Goal: Task Accomplishment & Management: Use online tool/utility

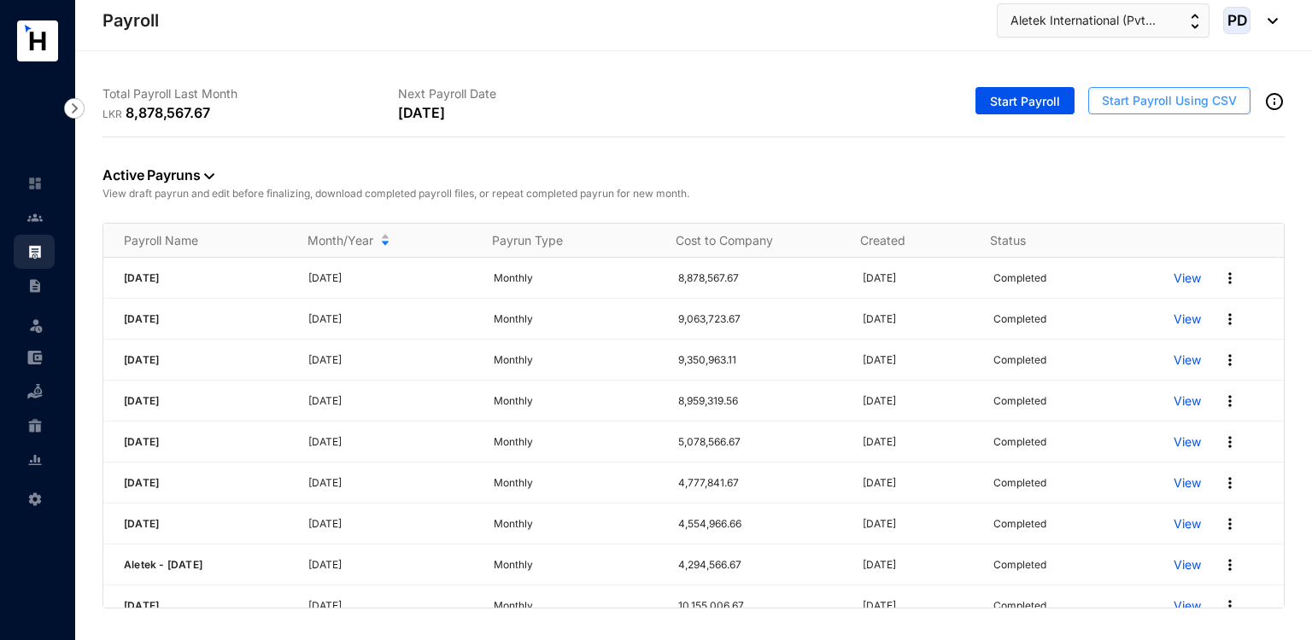
click at [1163, 100] on span "Start Payroll Using CSV" at bounding box center [1169, 100] width 135 height 17
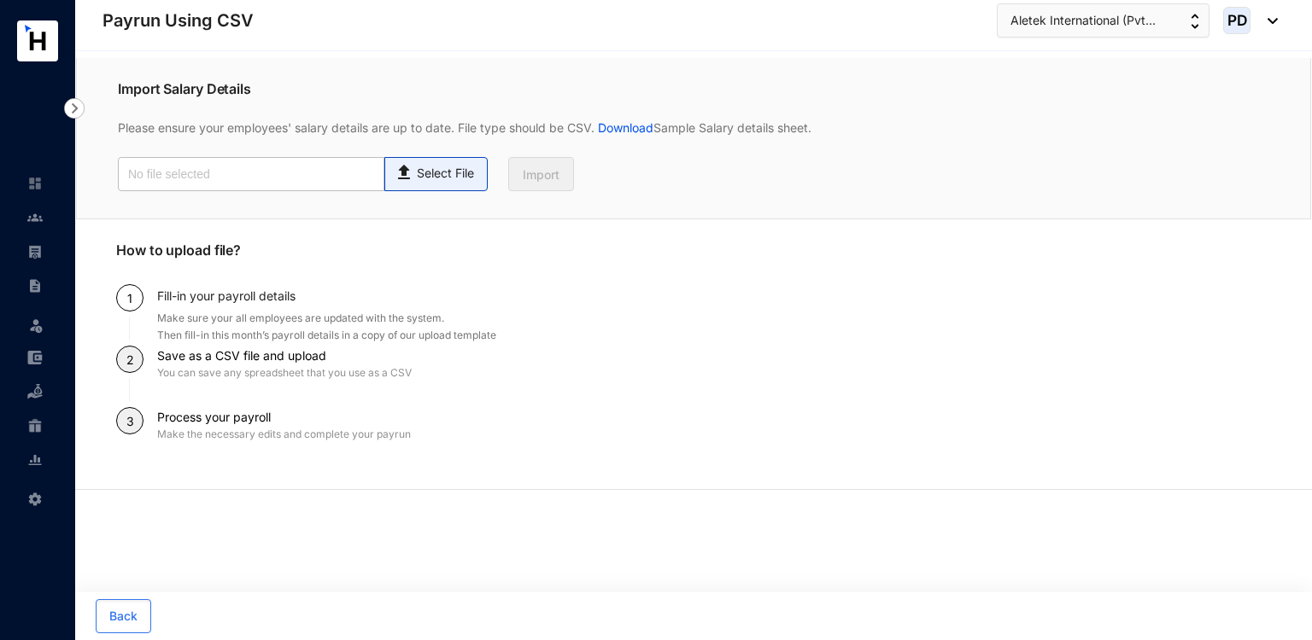
click at [413, 161] on div "Select File" at bounding box center [436, 170] width 85 height 25
click at [0, 0] on input "Select File" at bounding box center [0, 0] width 0 height 0
type input "Payroll Upload File - Staff.csv"
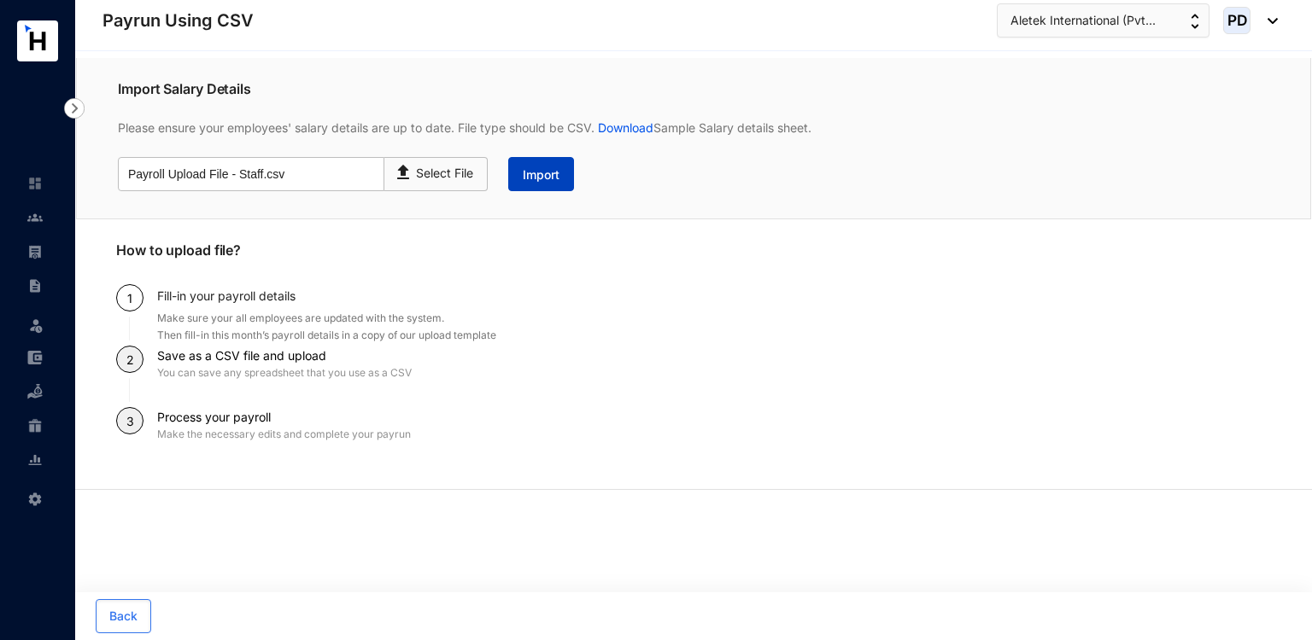
click at [532, 181] on span "Import" at bounding box center [541, 175] width 37 height 17
click at [529, 185] on button "Import" at bounding box center [541, 174] width 66 height 34
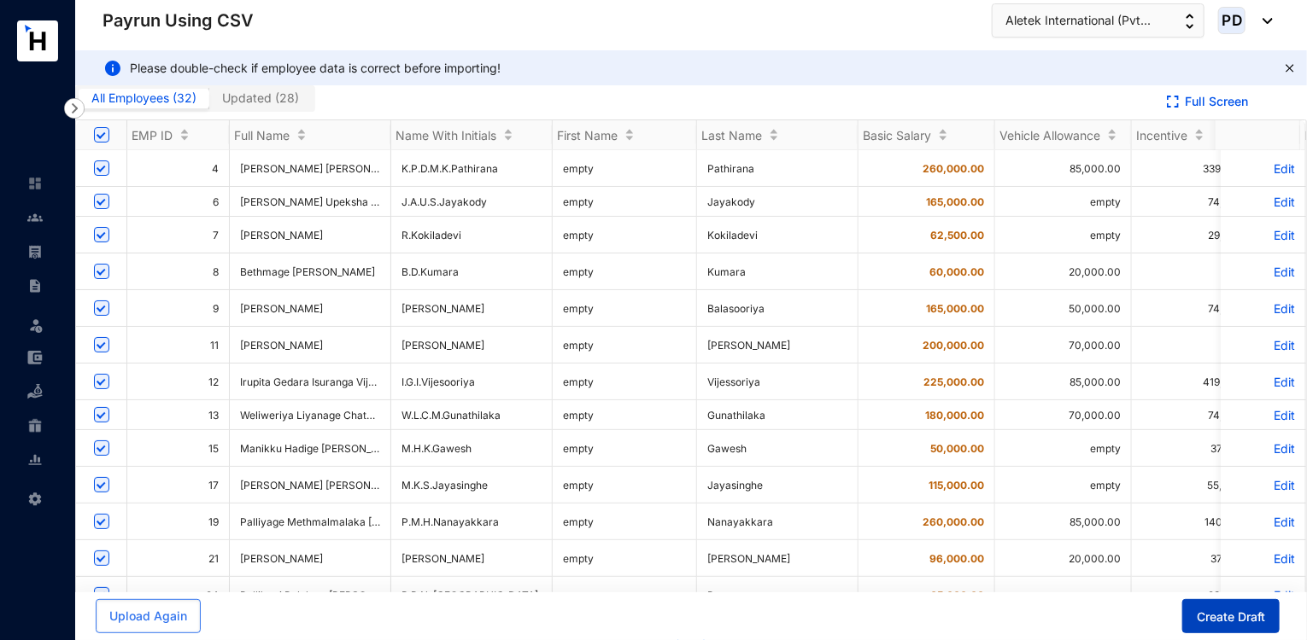
click at [1254, 611] on span "Create Draft" at bounding box center [1230, 617] width 68 height 17
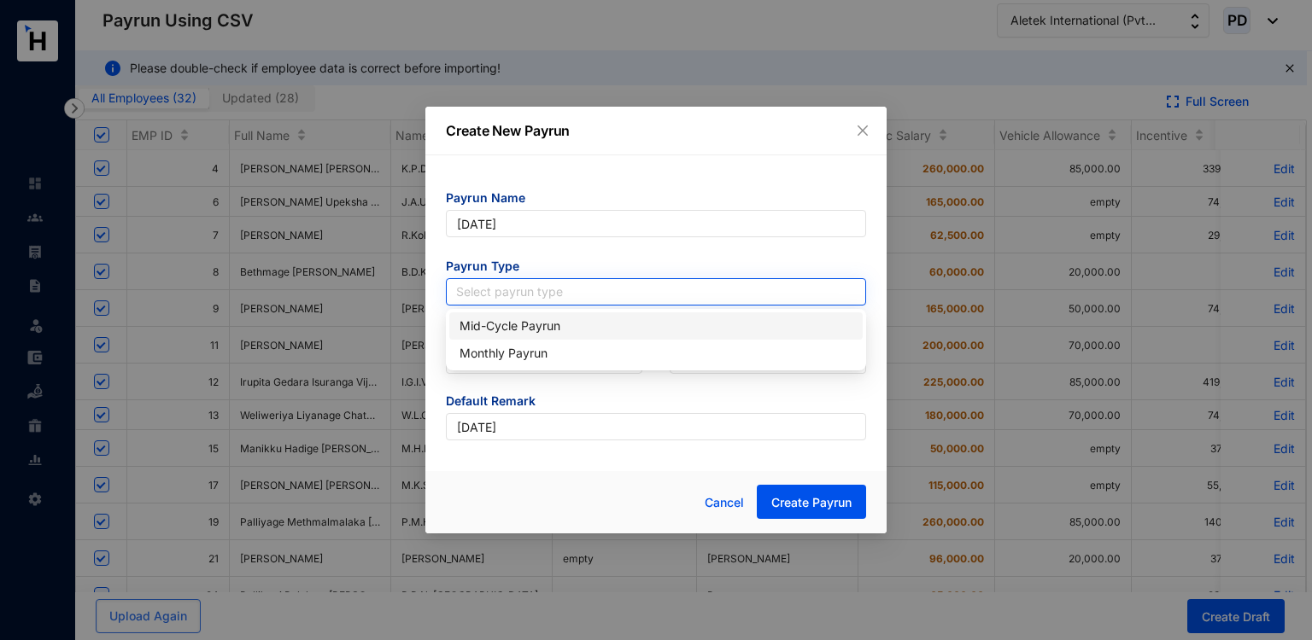
click at [540, 292] on input "search" at bounding box center [656, 292] width 400 height 26
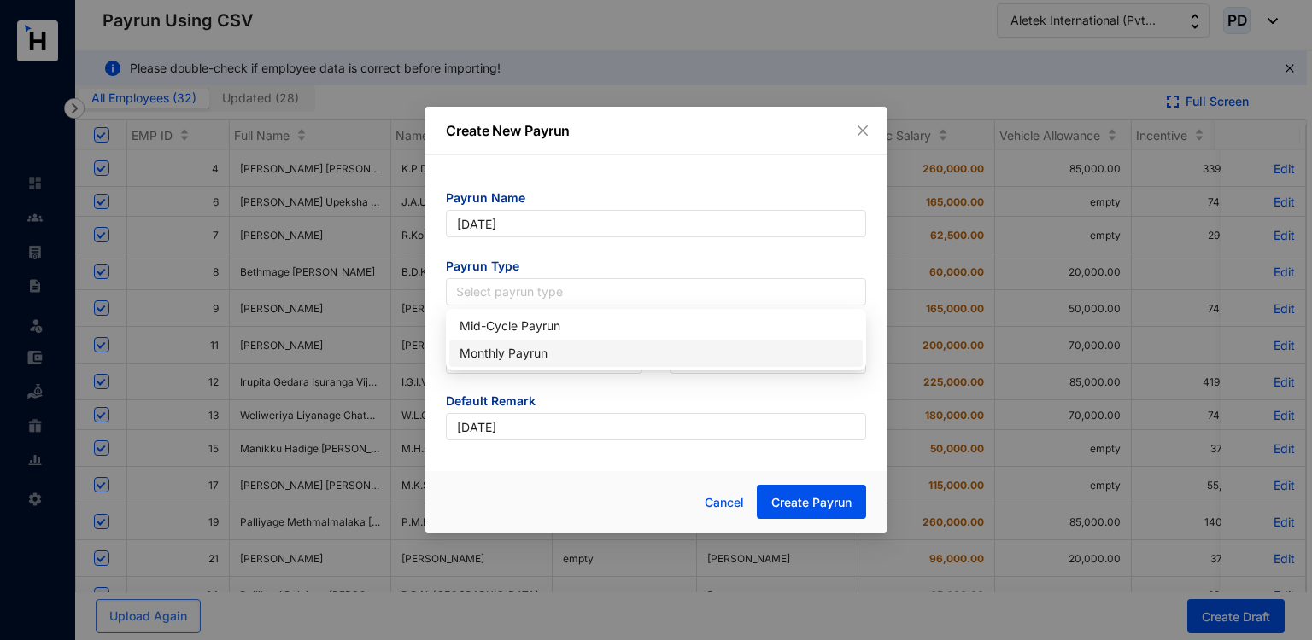
click at [488, 348] on div "Monthly Payrun" at bounding box center [655, 353] width 393 height 19
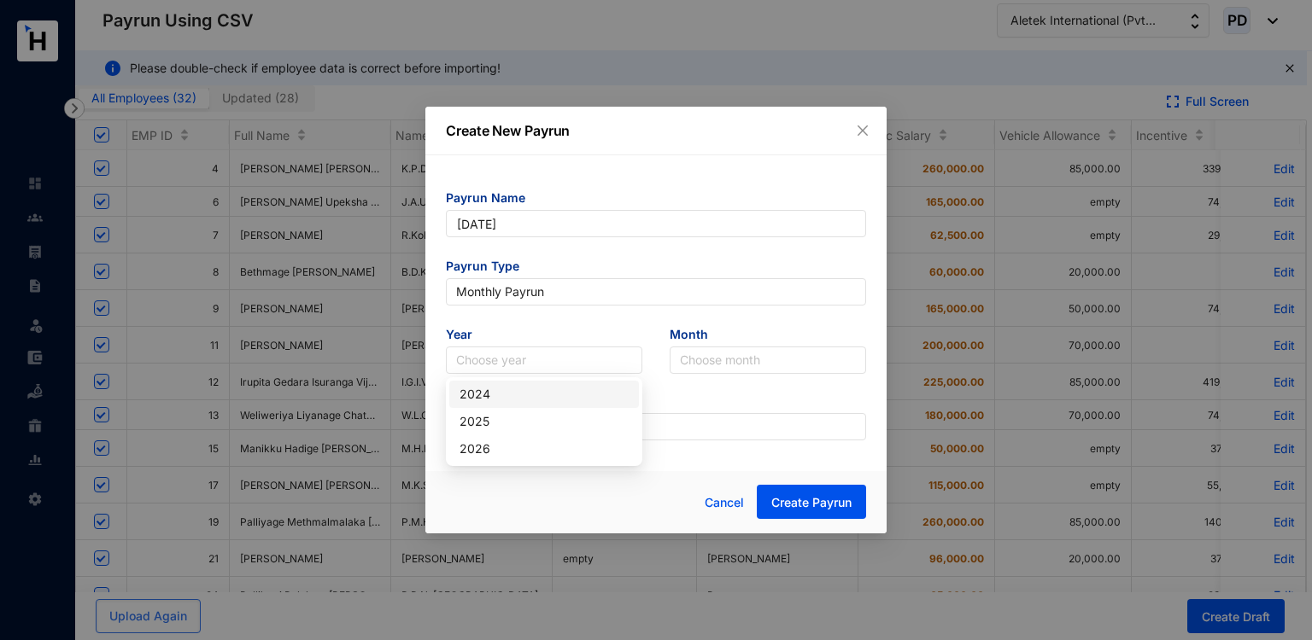
click at [488, 348] on input "search" at bounding box center [544, 361] width 176 height 26
click at [483, 429] on div "2025" at bounding box center [543, 421] width 169 height 19
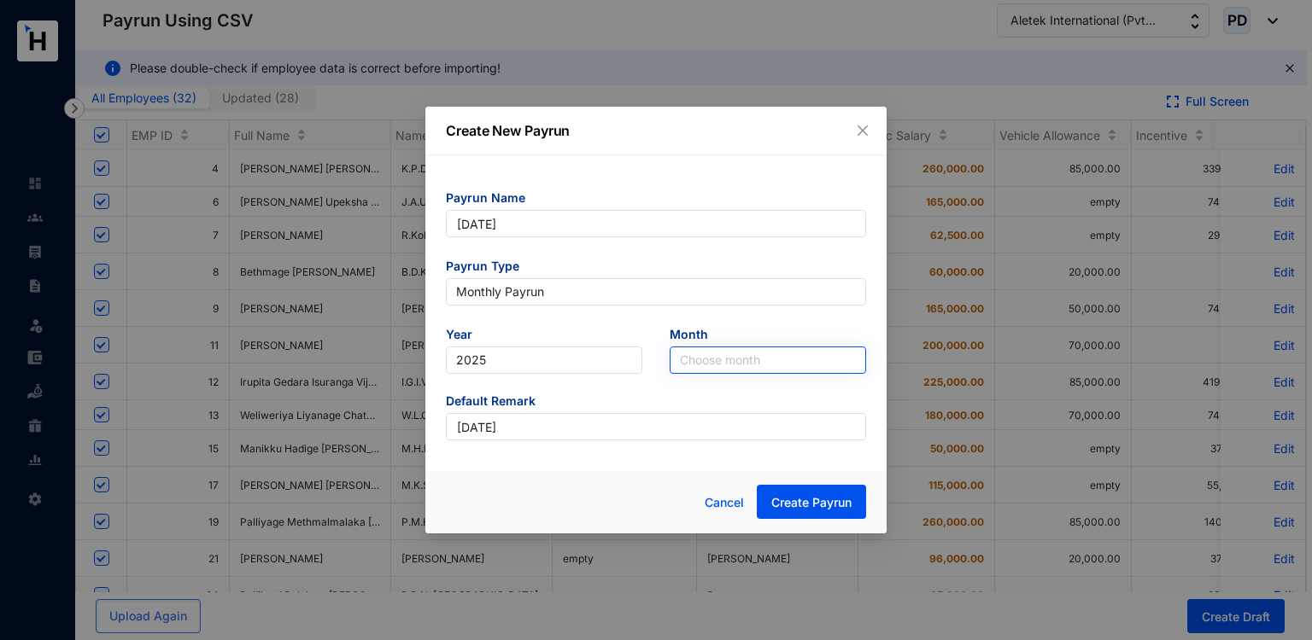
click at [717, 367] on input "search" at bounding box center [768, 361] width 176 height 26
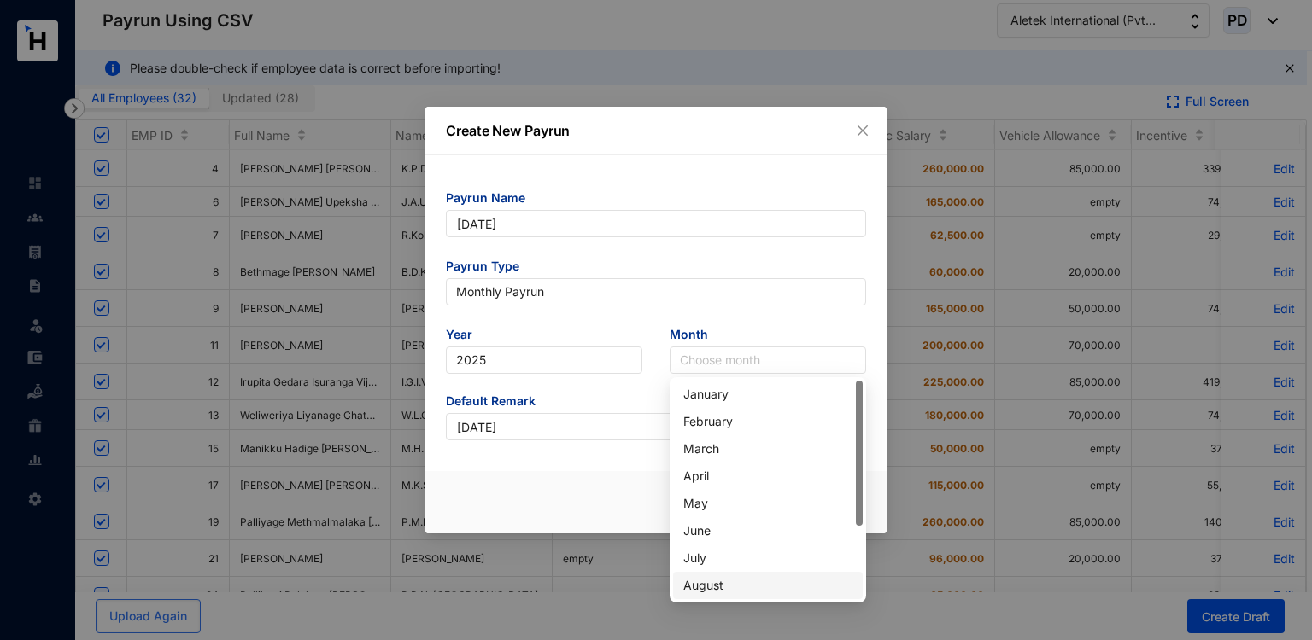
click at [701, 588] on div "August" at bounding box center [767, 585] width 169 height 19
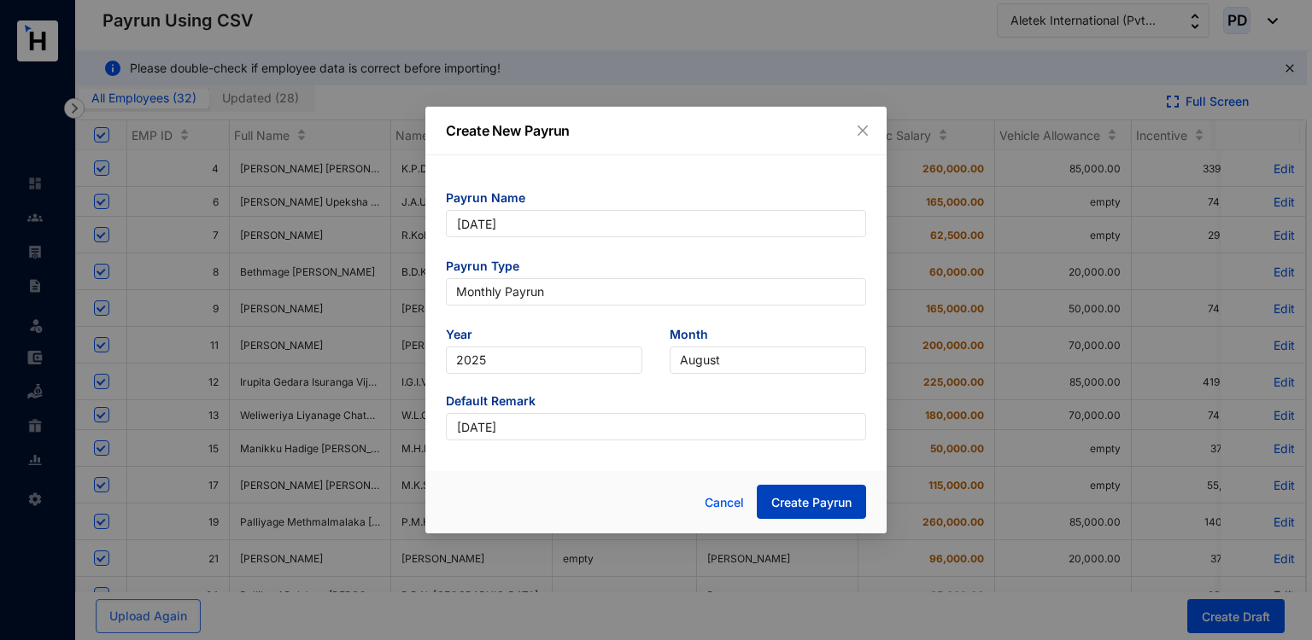
click at [801, 503] on span "Create Payrun" at bounding box center [811, 502] width 80 height 17
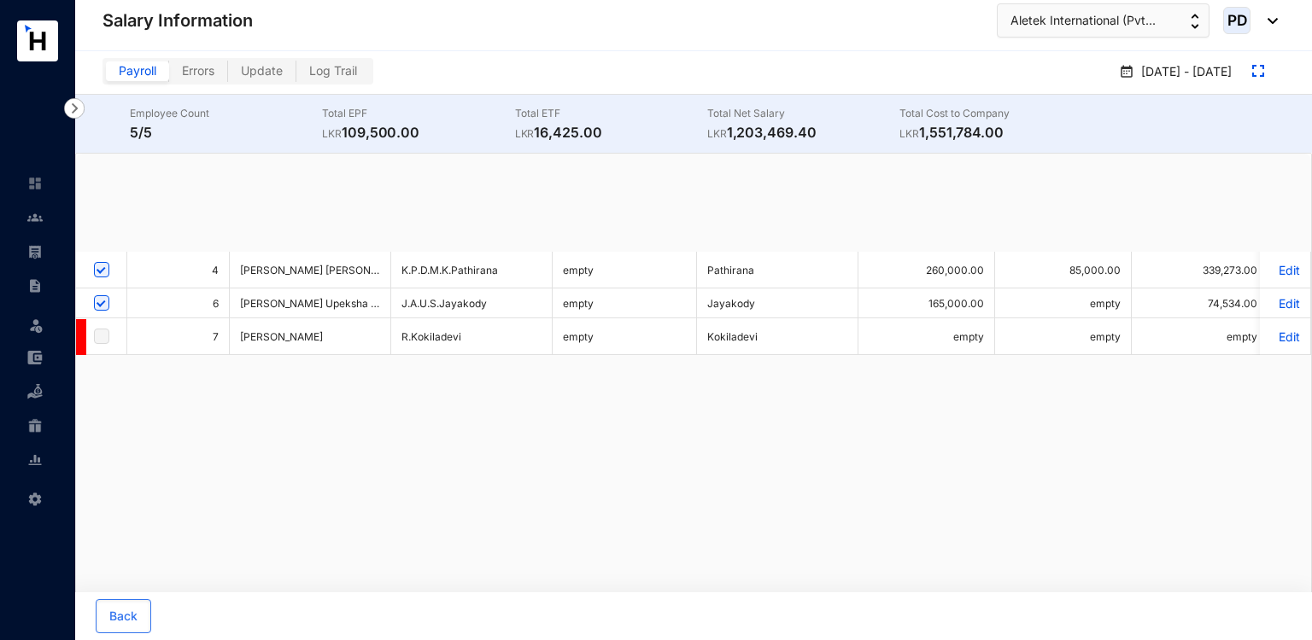
checkbox input "false"
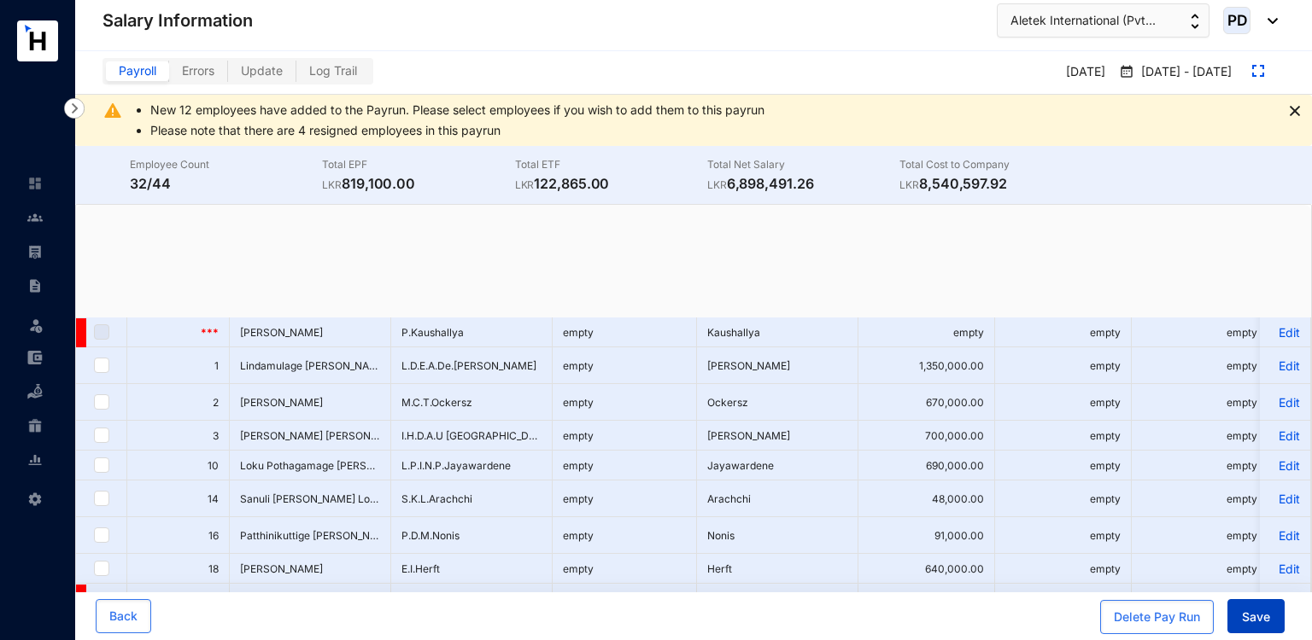
click at [1260, 605] on button "Save" at bounding box center [1255, 616] width 57 height 34
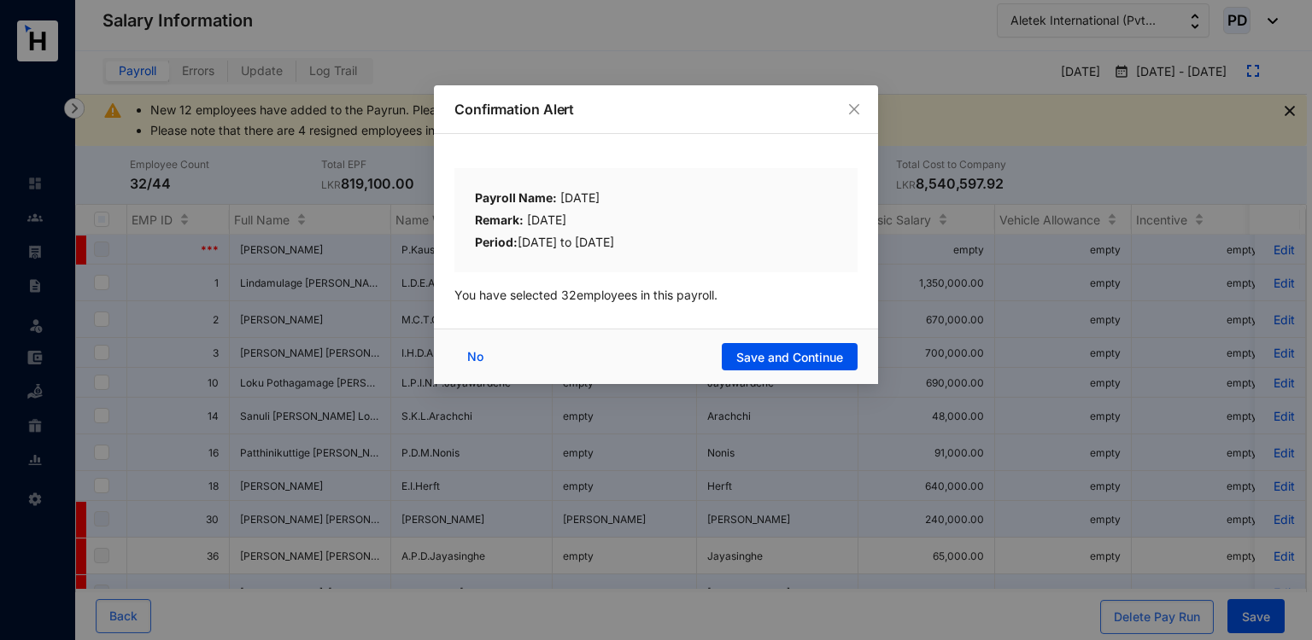
click at [856, 120] on div "Confirmation Alert" at bounding box center [656, 109] width 444 height 49
click at [854, 115] on icon "close" at bounding box center [854, 109] width 14 height 14
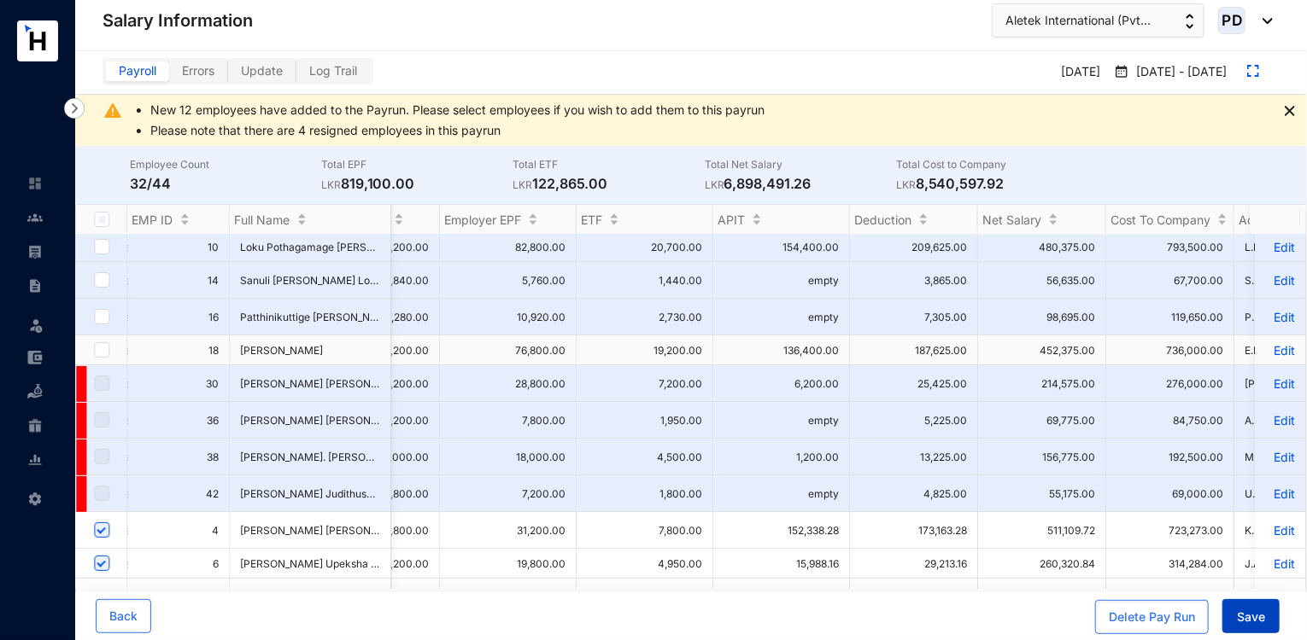
scroll to position [0, 2552]
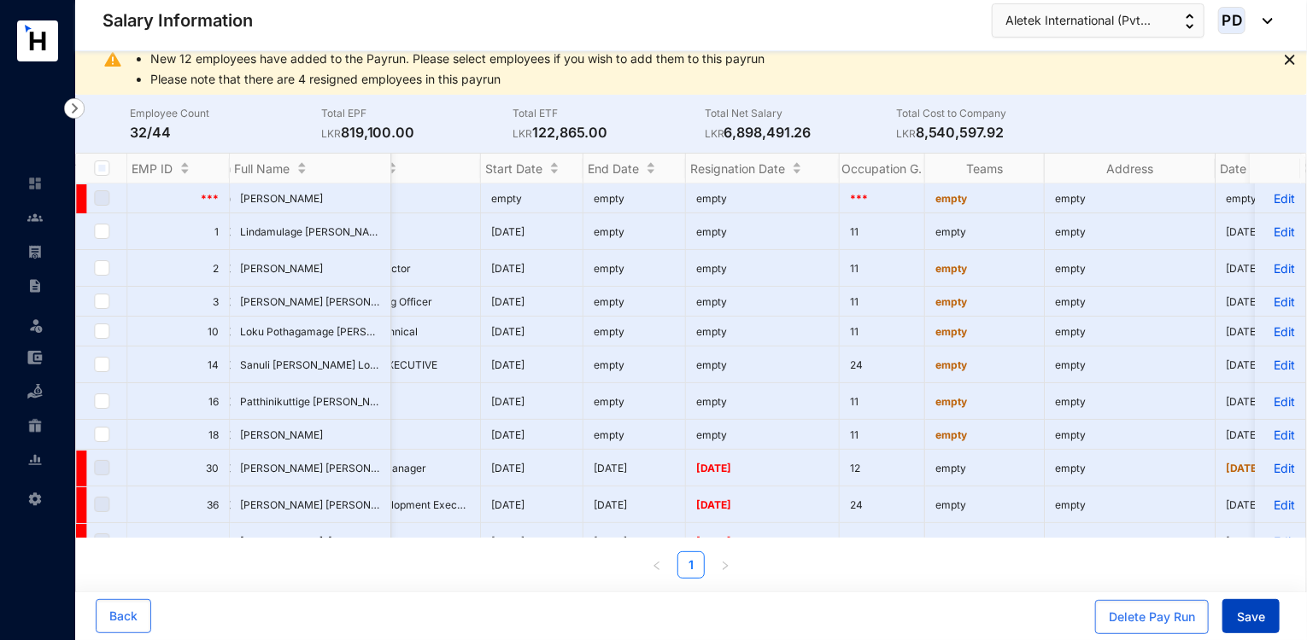
click at [1240, 623] on span "Save" at bounding box center [1251, 617] width 28 height 17
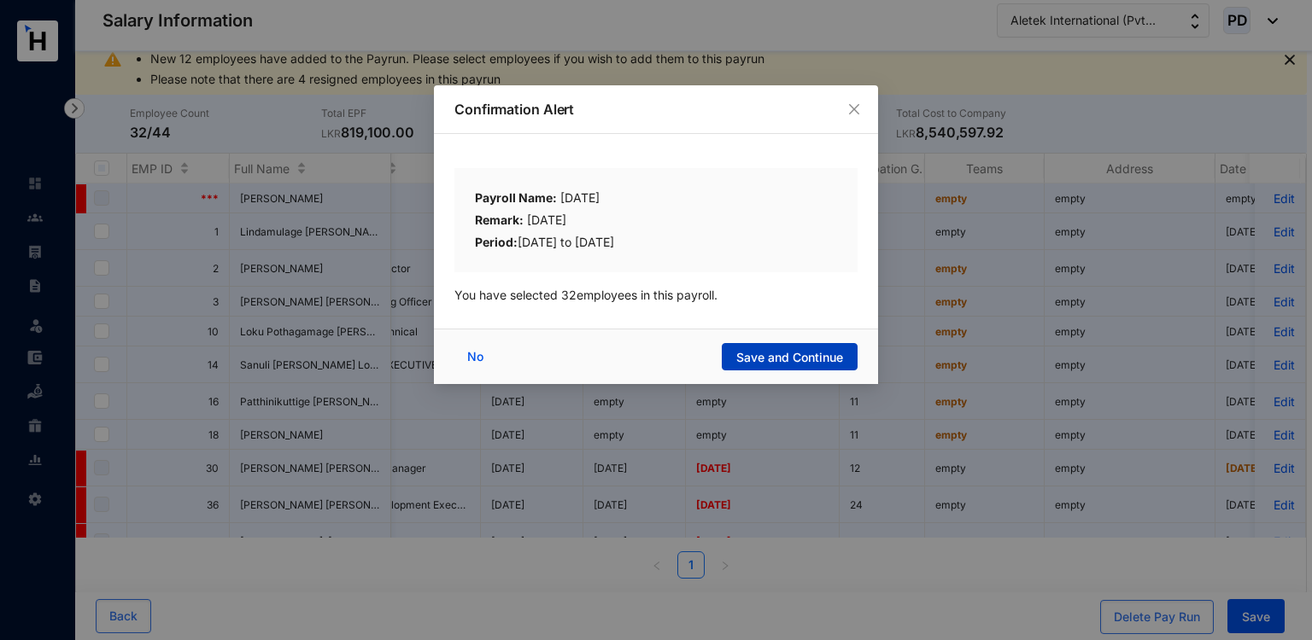
click at [787, 348] on button "Save and Continue" at bounding box center [790, 356] width 136 height 27
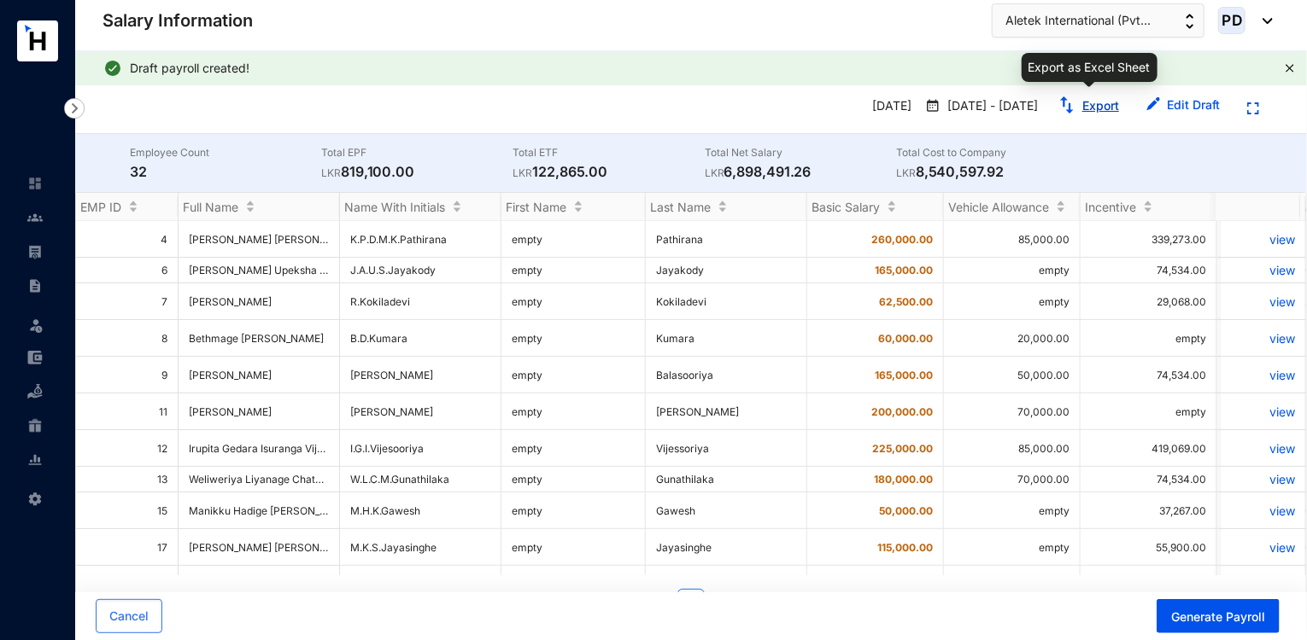
click at [1103, 104] on link "Export" at bounding box center [1100, 105] width 37 height 15
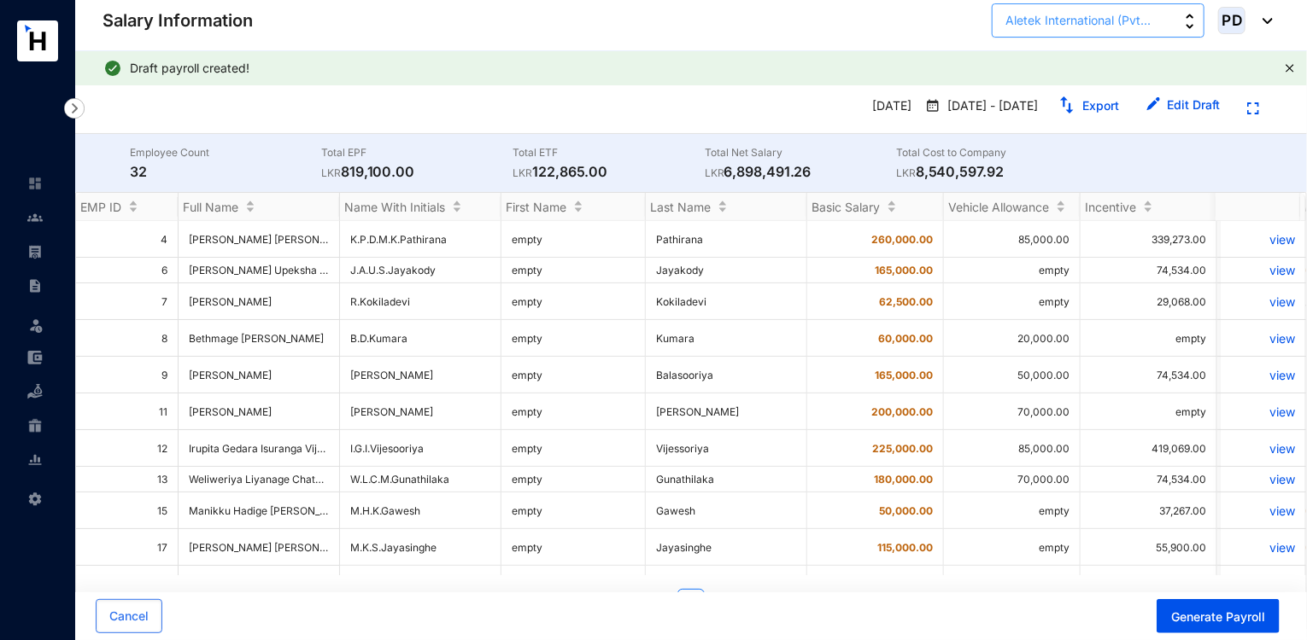
click at [1132, 14] on span "Aletek International (Pvt..." at bounding box center [1077, 20] width 145 height 19
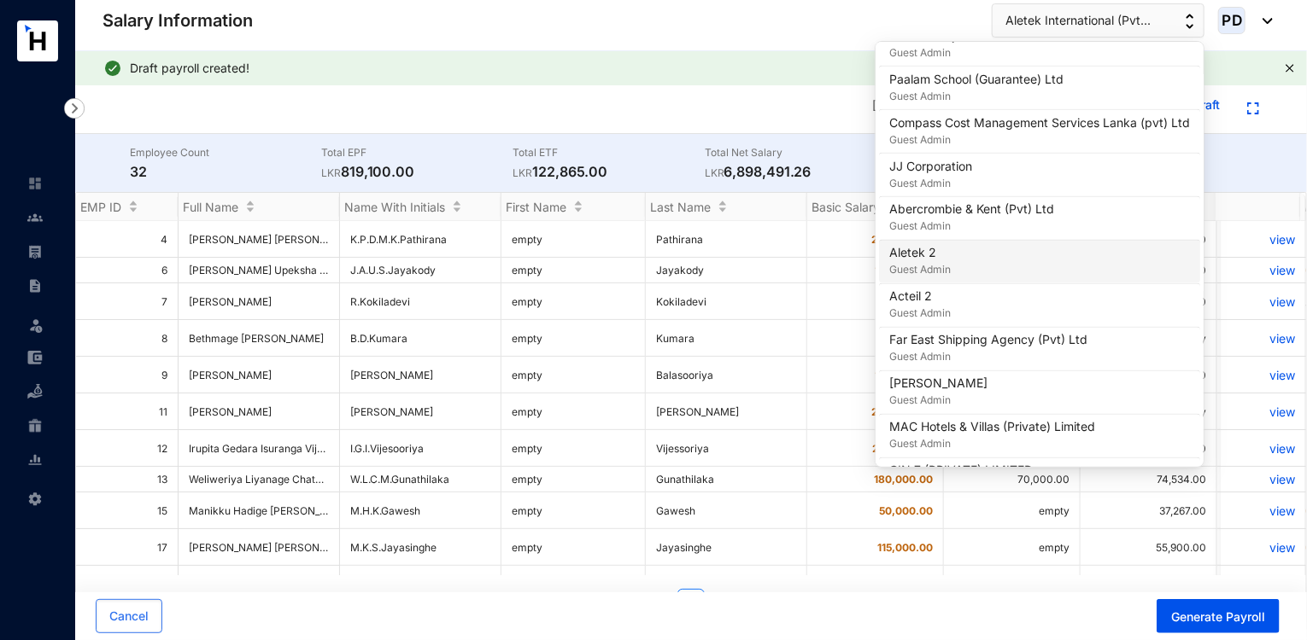
click at [955, 259] on div "Aletek 2 Guest Admin" at bounding box center [1039, 262] width 301 height 34
